Goal: Information Seeking & Learning: Learn about a topic

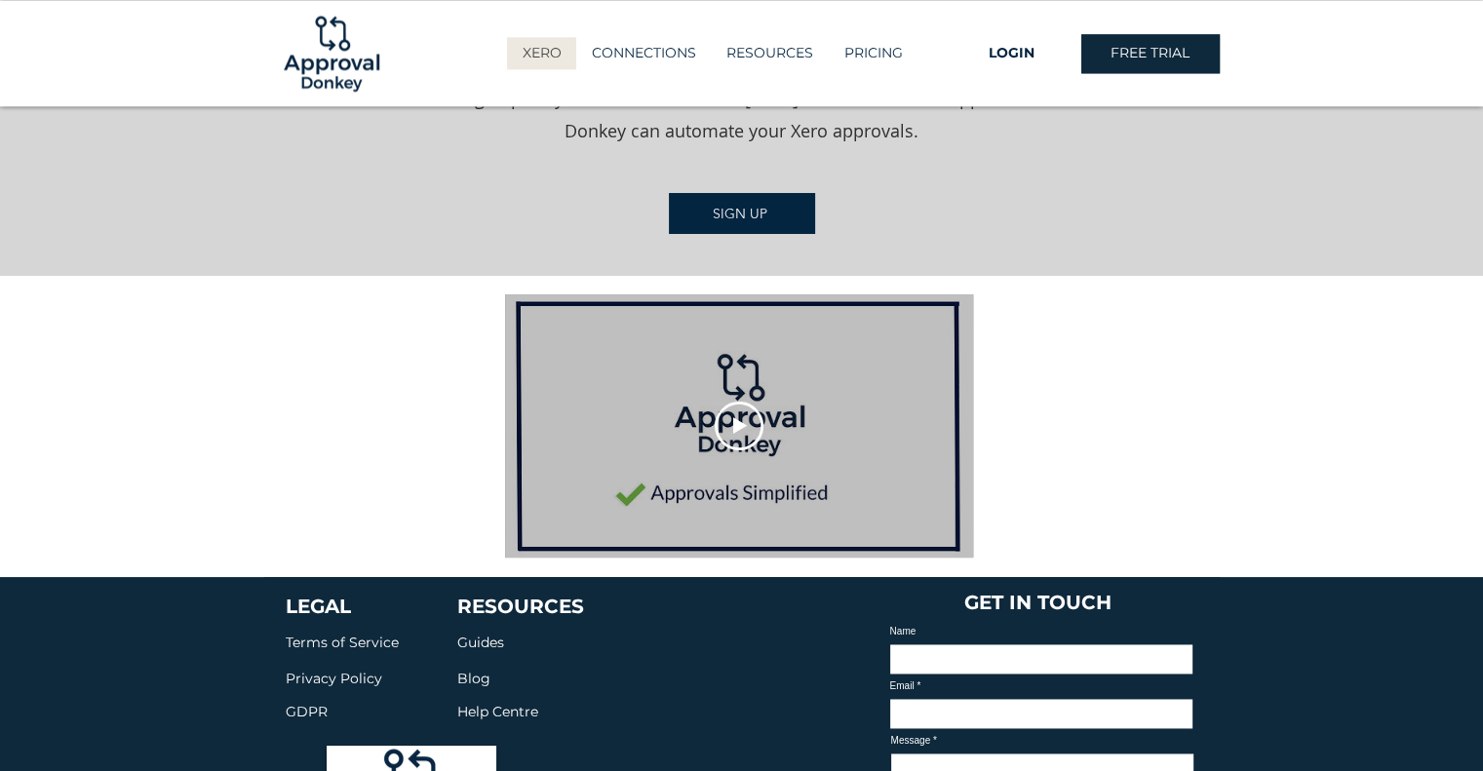
scroll to position [2629, 0]
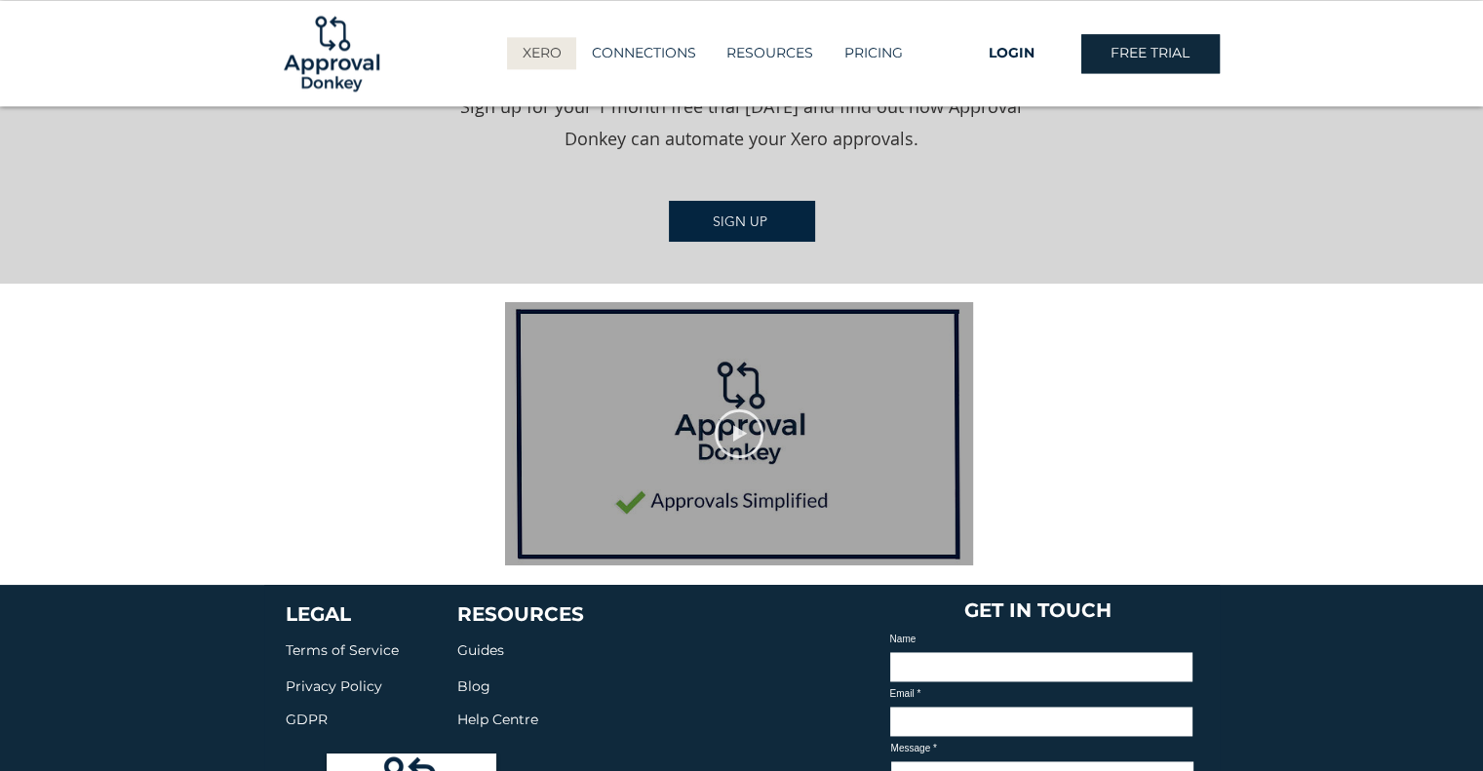
click at [734, 425] on icon "Play video" at bounding box center [739, 433] width 14 height 17
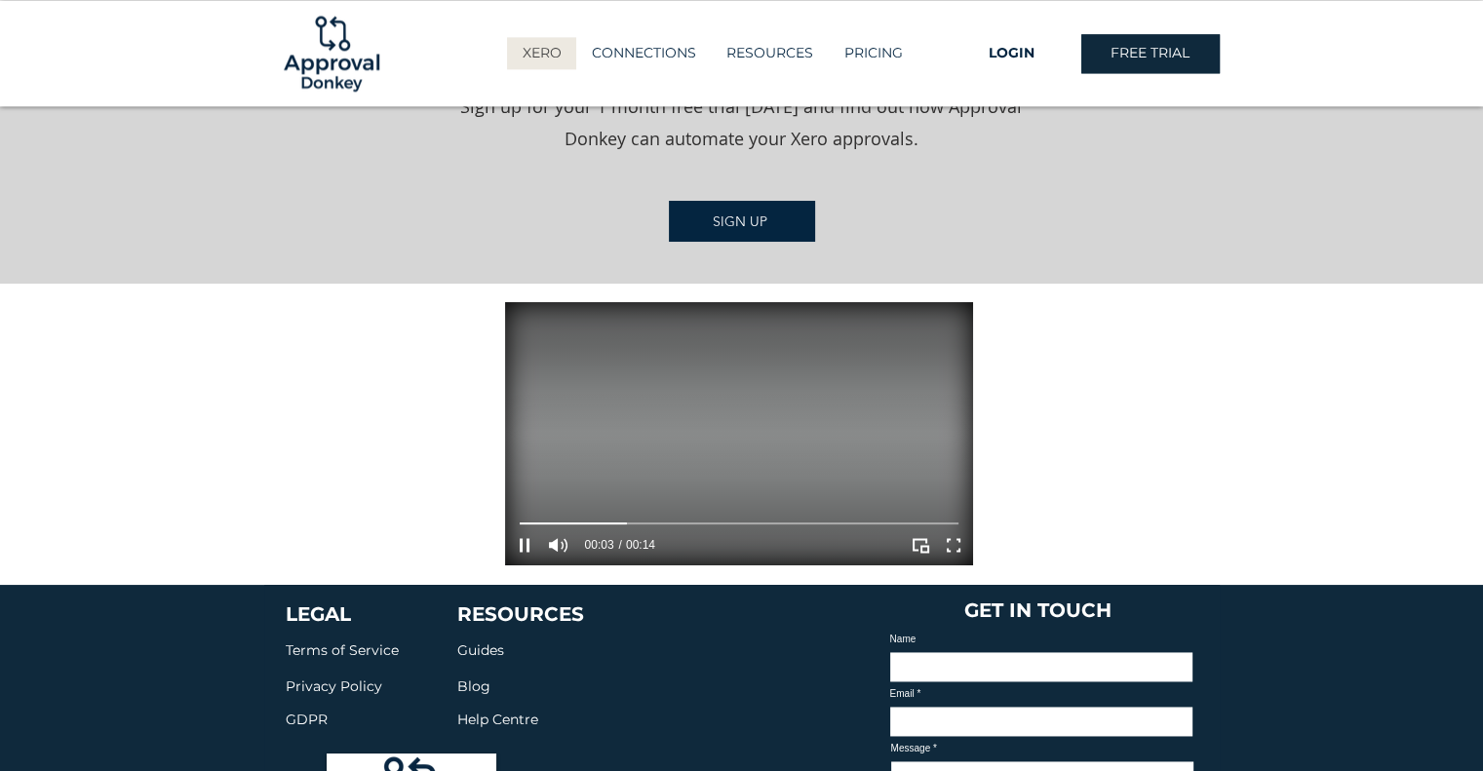
scroll to position [2709, 0]
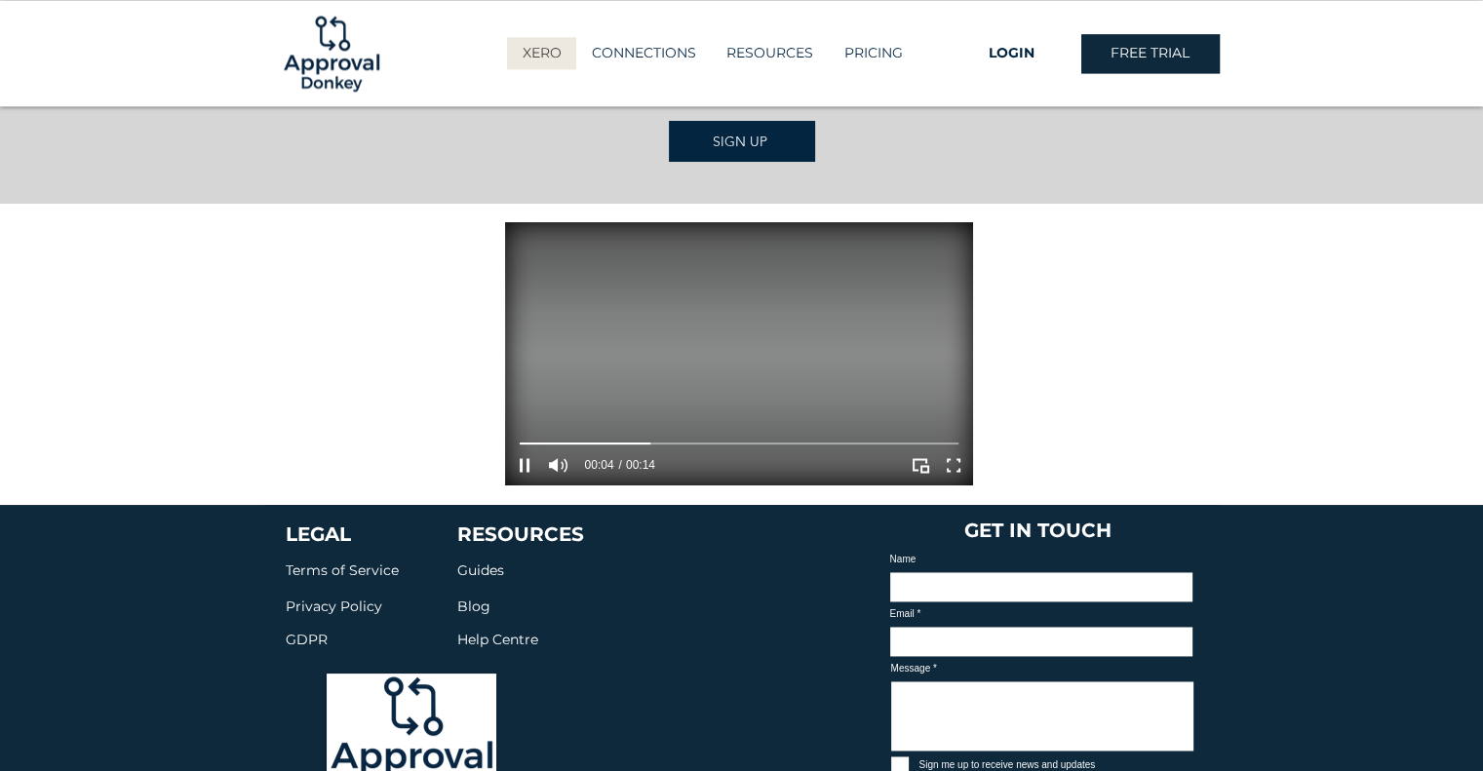
click at [792, 292] on video "Your Video Title Video Player" at bounding box center [739, 353] width 468 height 263
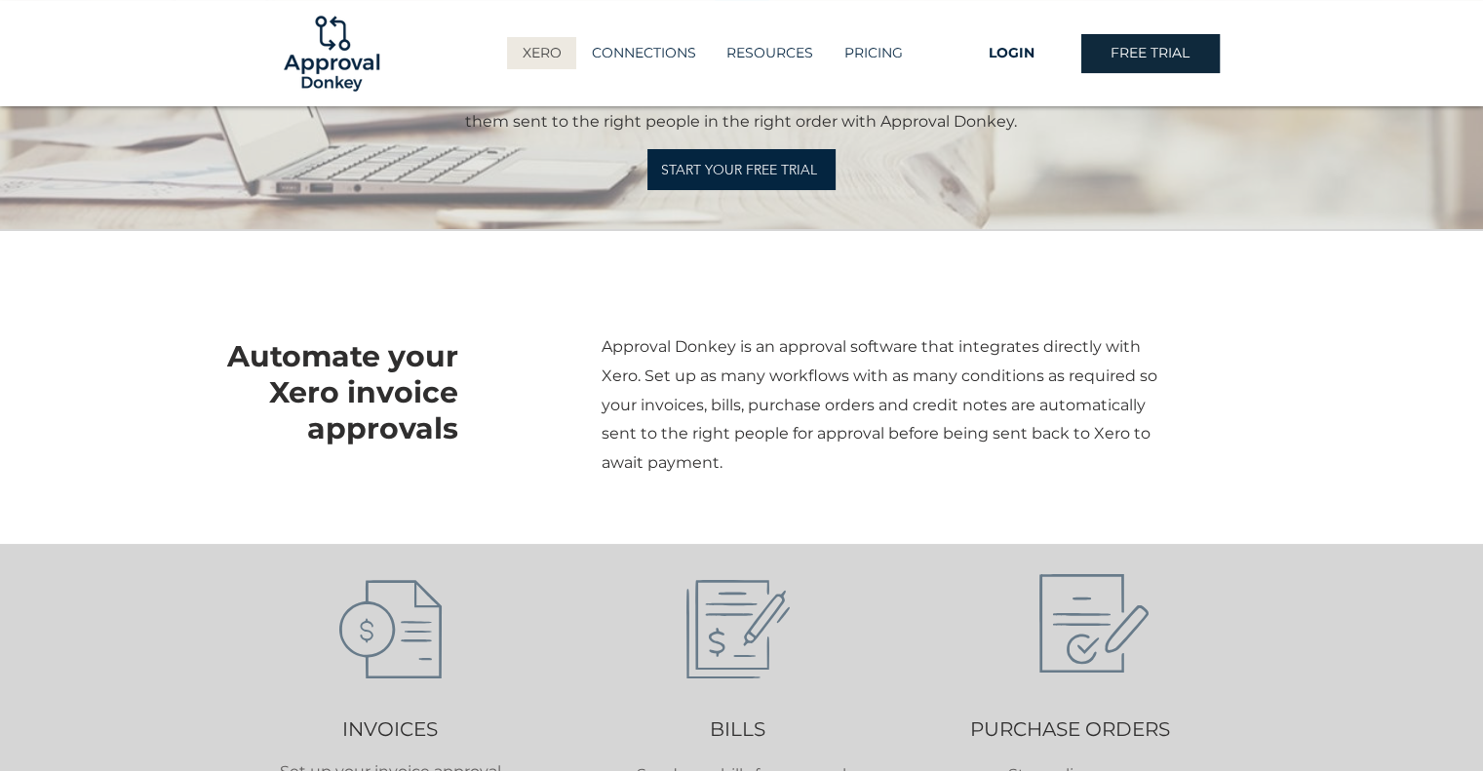
scroll to position [0, 0]
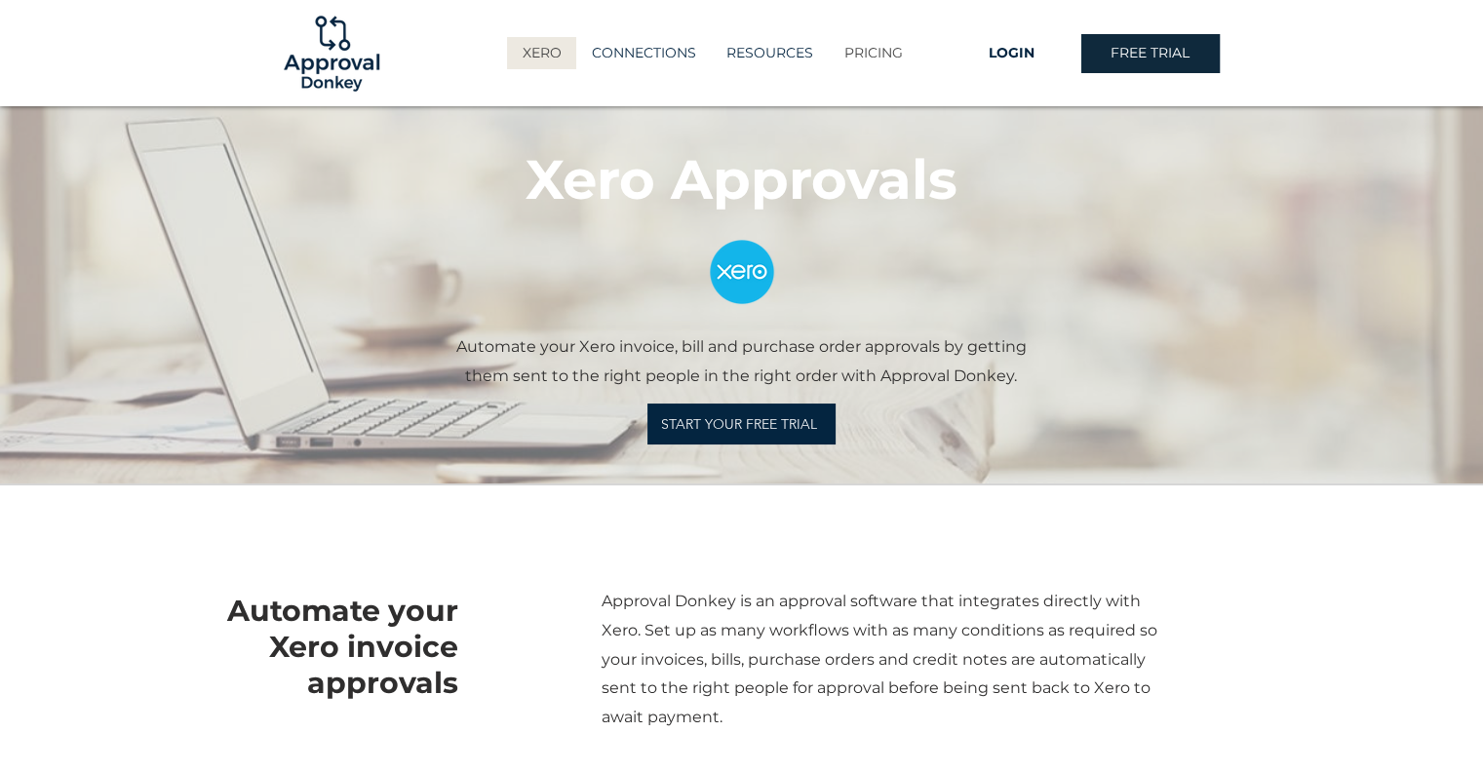
click at [863, 56] on p "PRICING" at bounding box center [874, 53] width 78 height 32
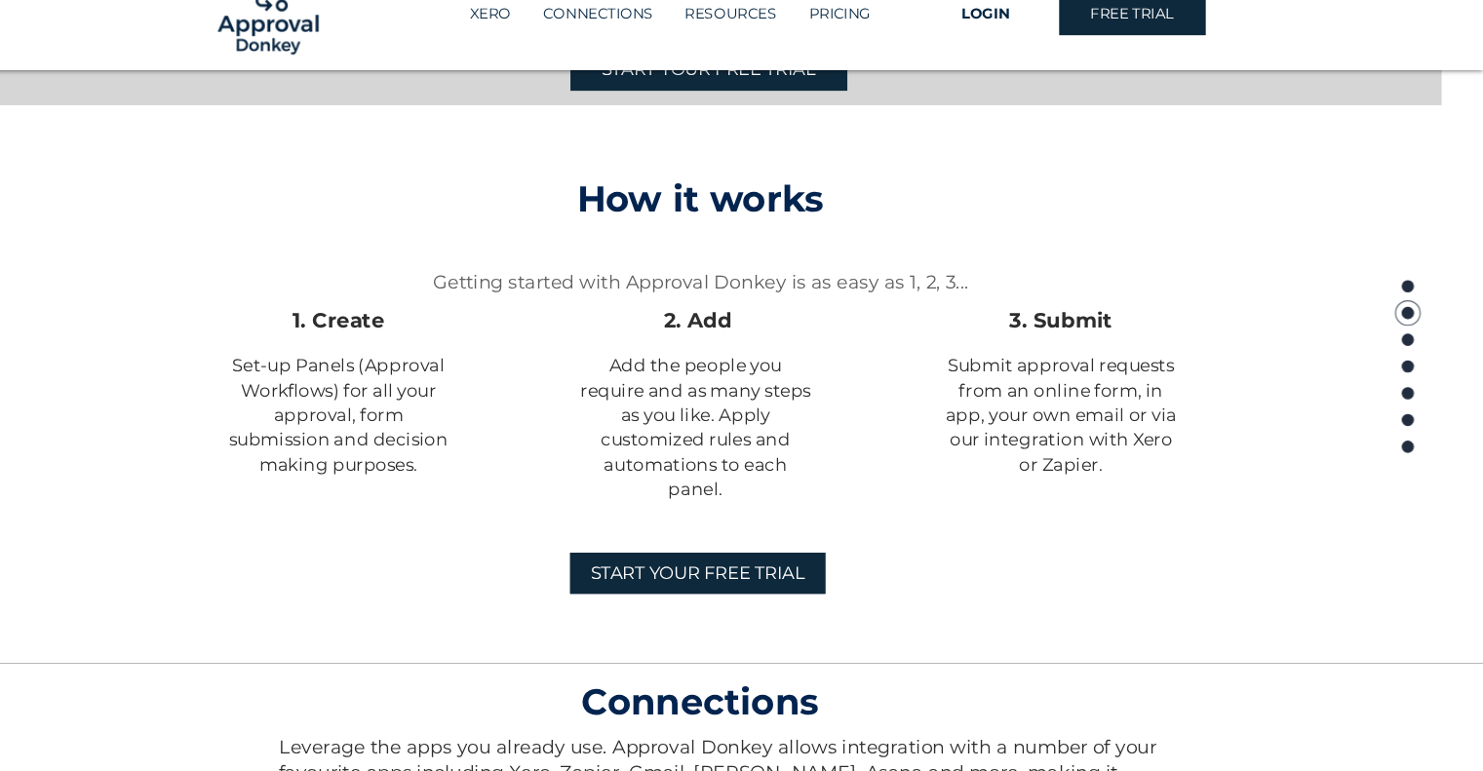
scroll to position [1264, 0]
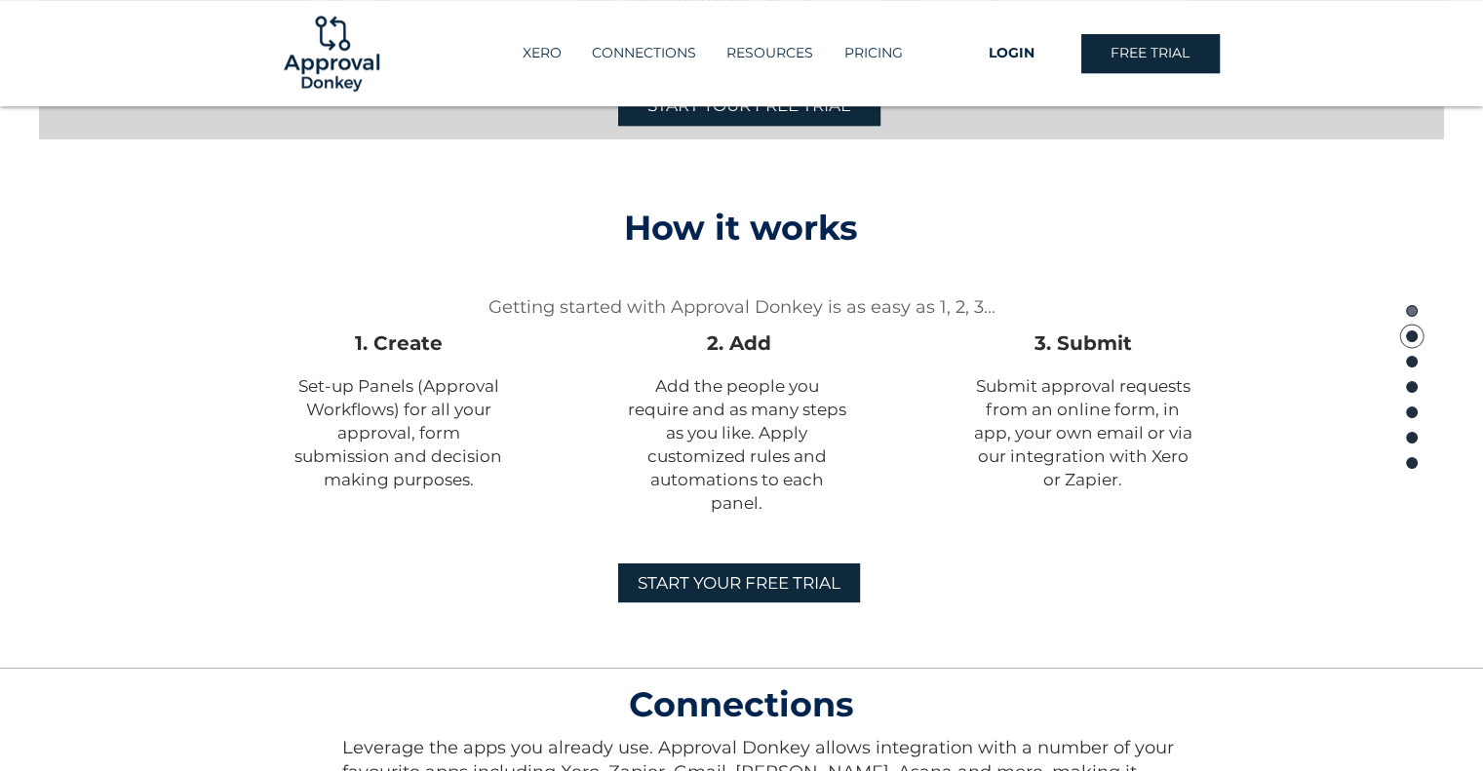
click at [1415, 312] on circle "Page" at bounding box center [1411, 310] width 11 height 11
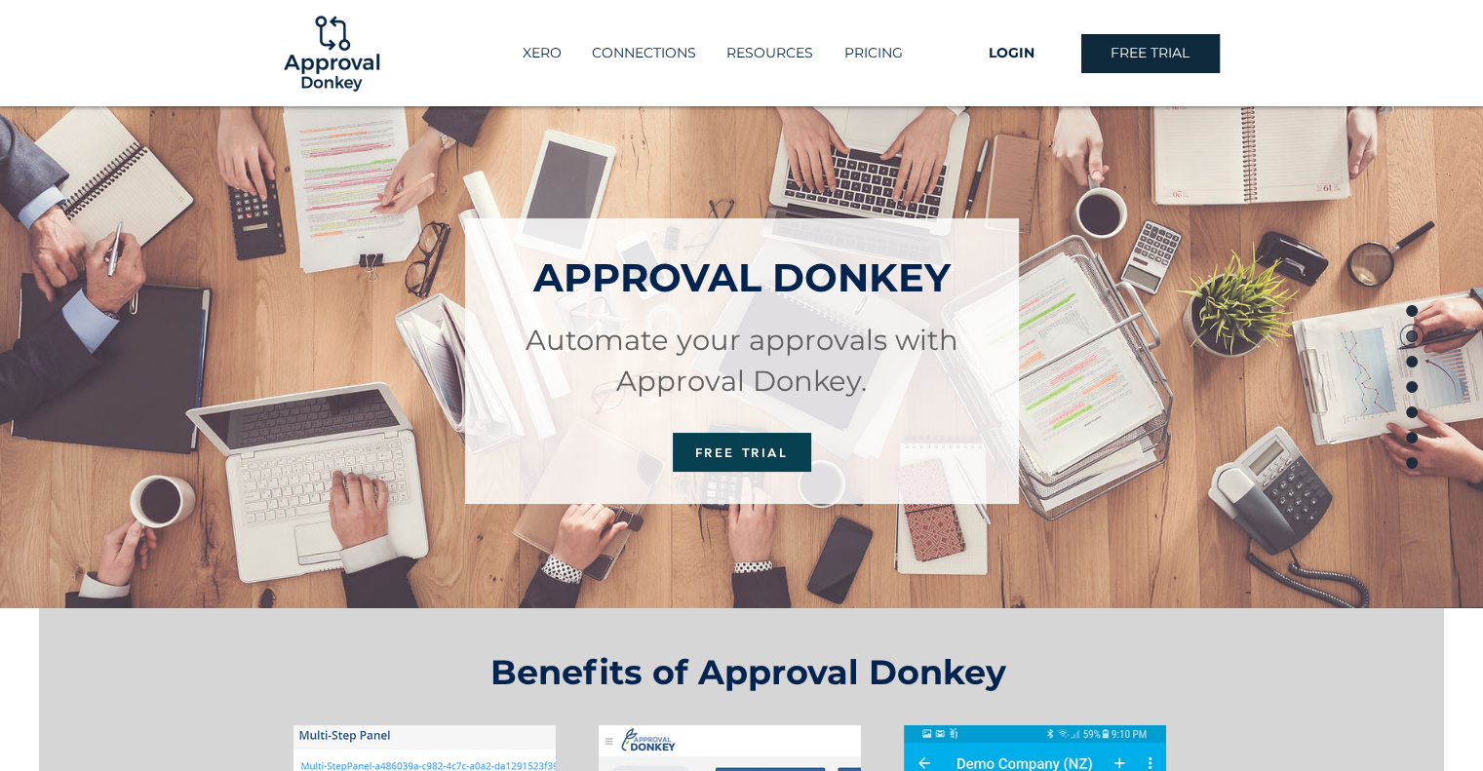
scroll to position [0, 0]
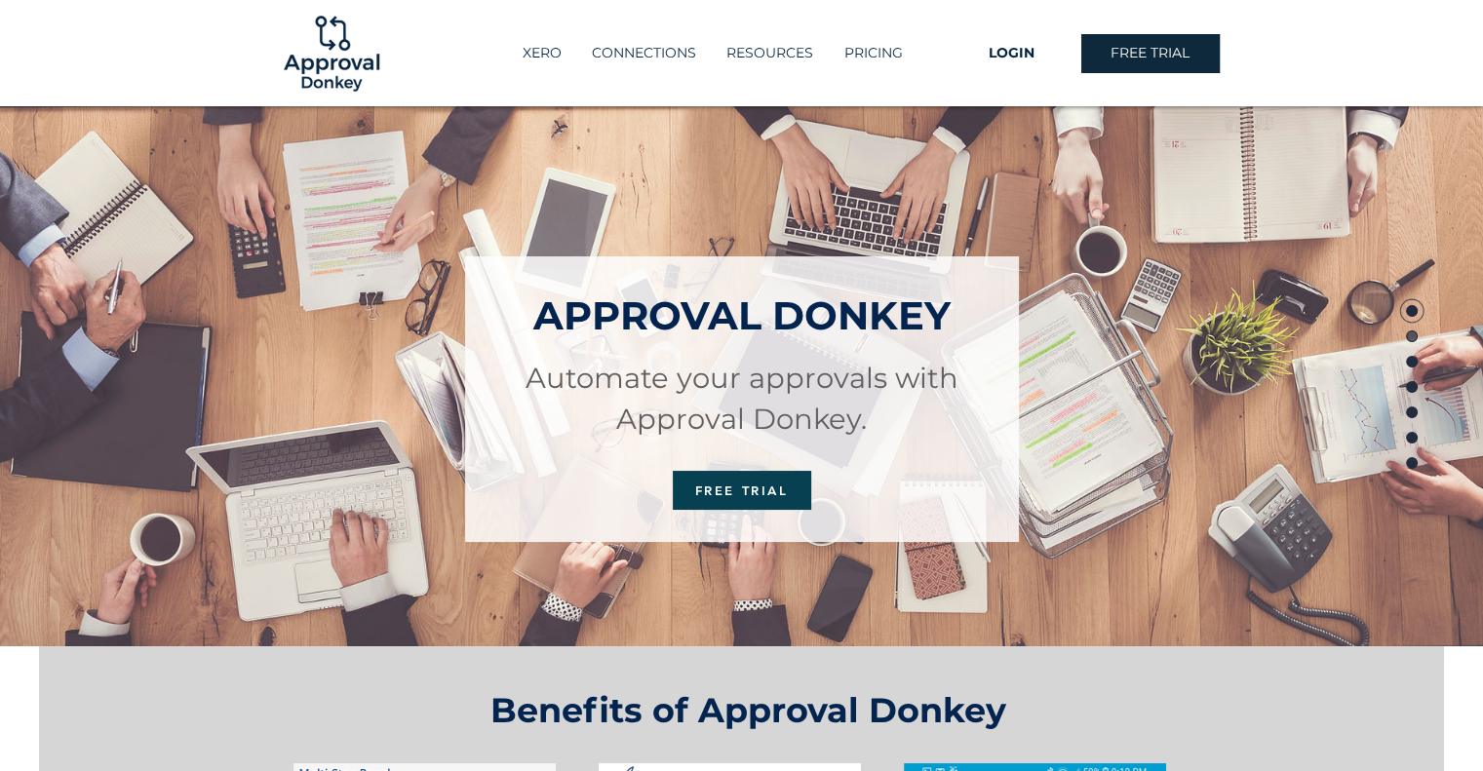
click at [1412, 331] on circle "Page" at bounding box center [1411, 336] width 11 height 11
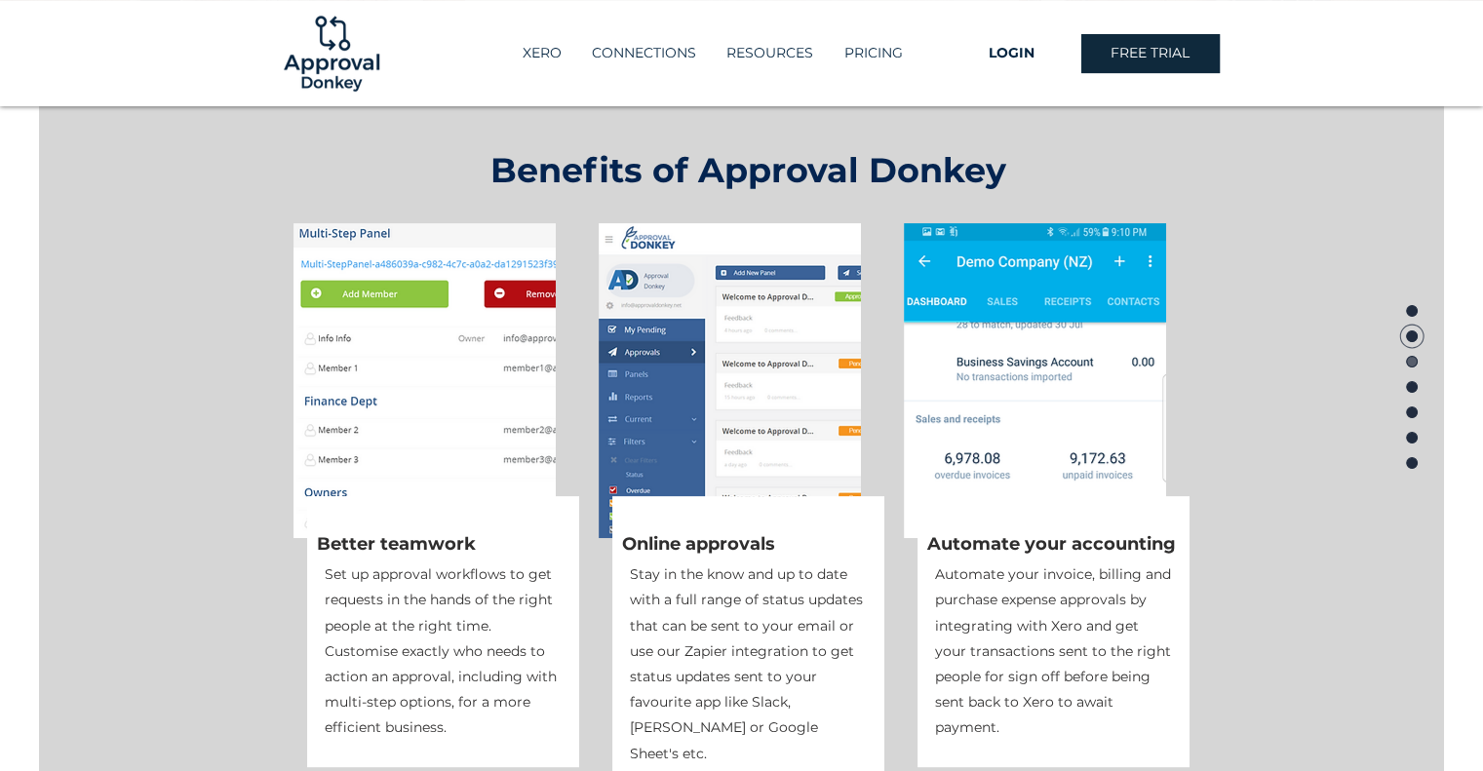
click at [1412, 355] on circle "Page" at bounding box center [1412, 361] width 23 height 23
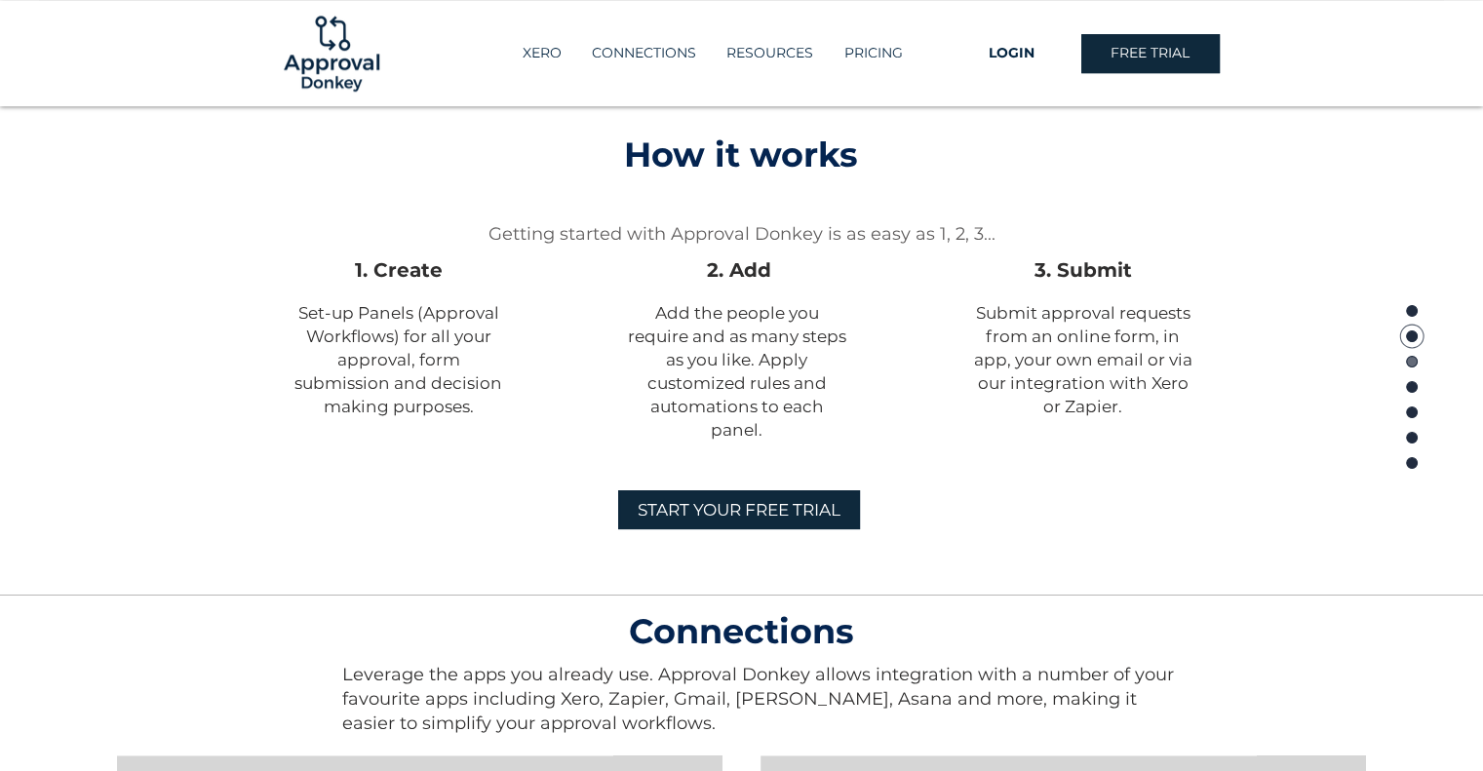
scroll to position [1350, 0]
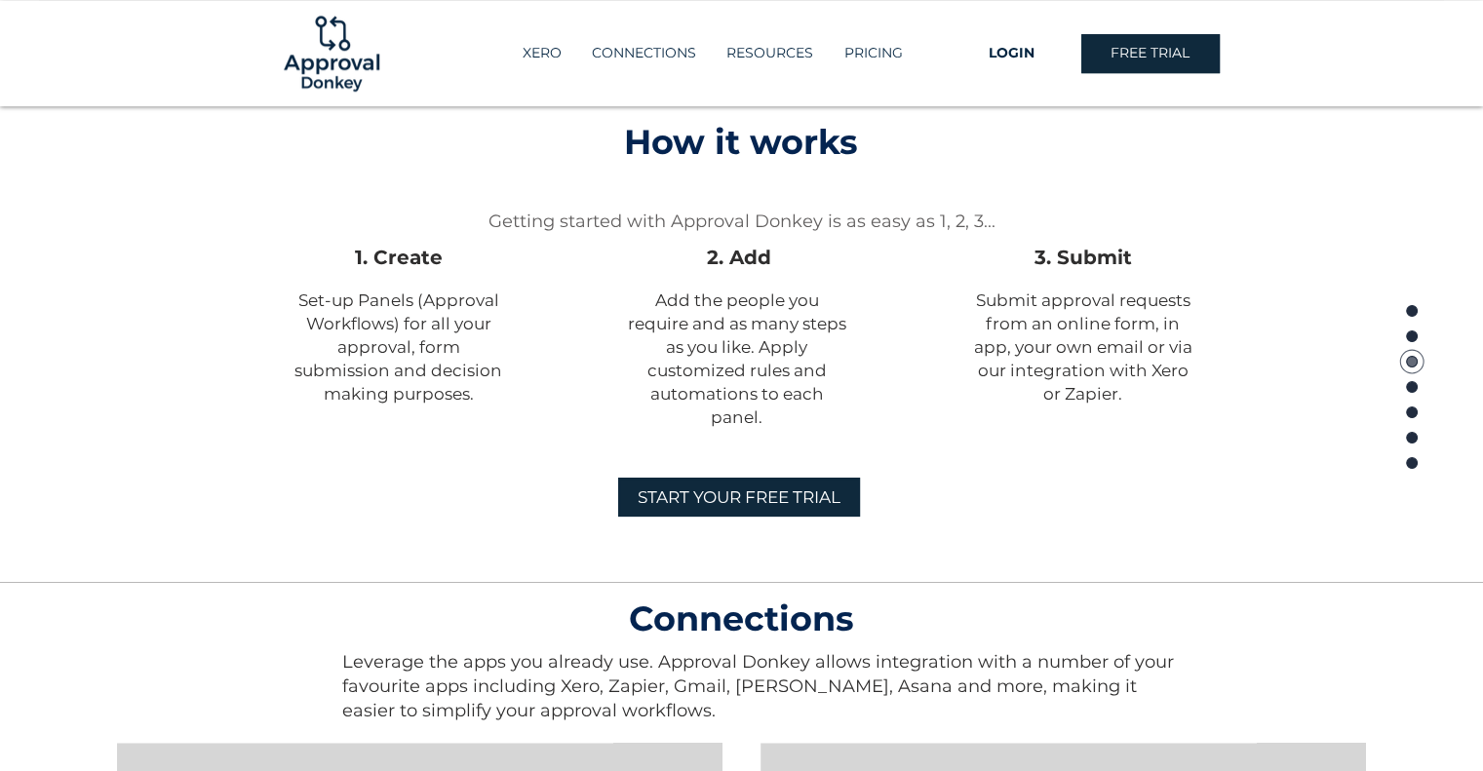
click at [1412, 367] on circle "Page" at bounding box center [1412, 361] width 23 height 23
click at [1414, 392] on circle "Page" at bounding box center [1412, 386] width 23 height 23
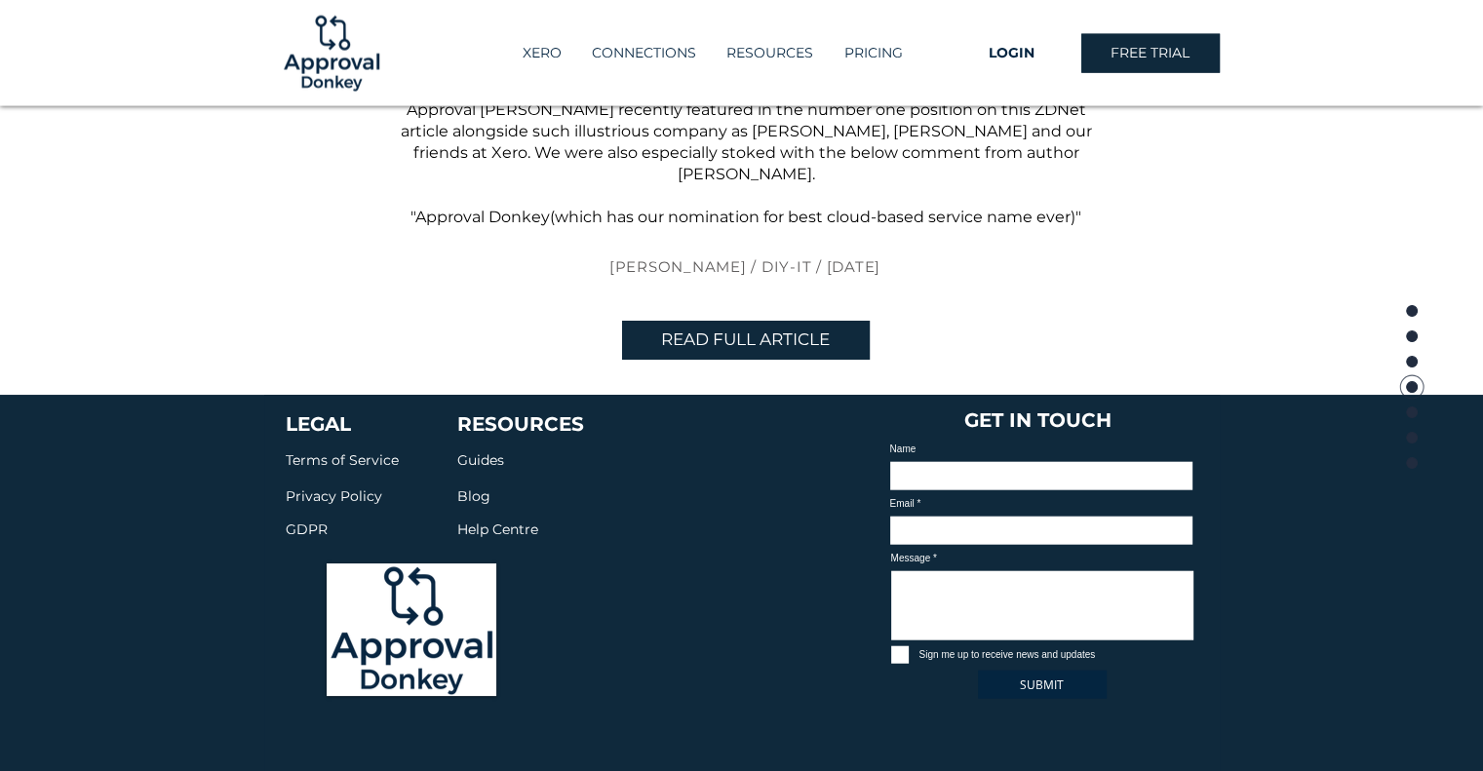
scroll to position [4572, 0]
